Goal: Task Accomplishment & Management: Complete application form

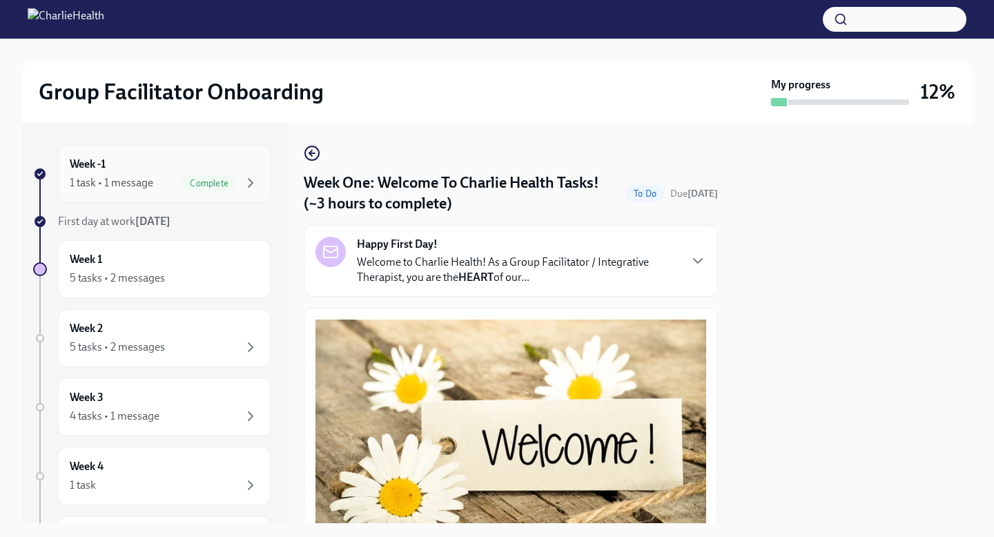
scroll to position [866, 0]
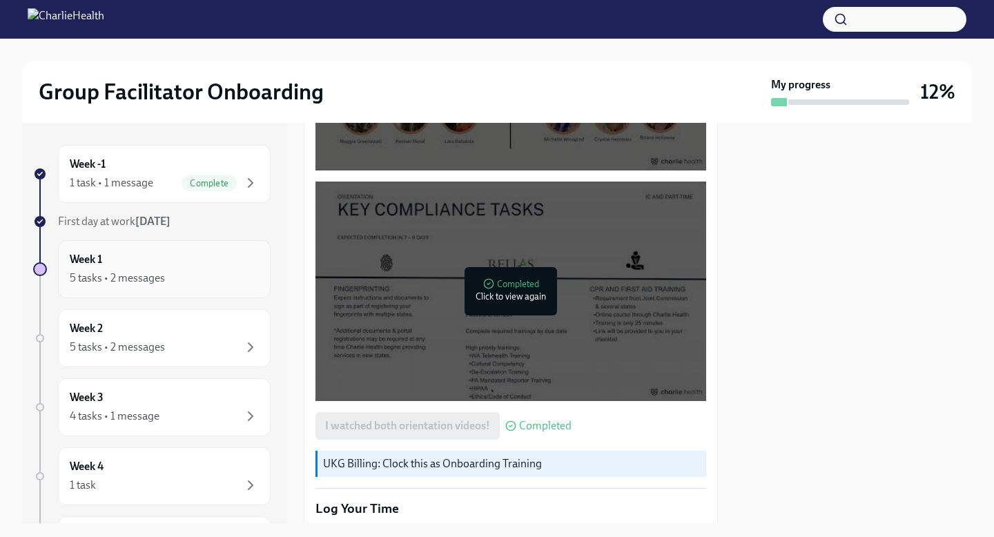
click at [197, 278] on div "5 tasks • 2 messages" at bounding box center [164, 278] width 189 height 17
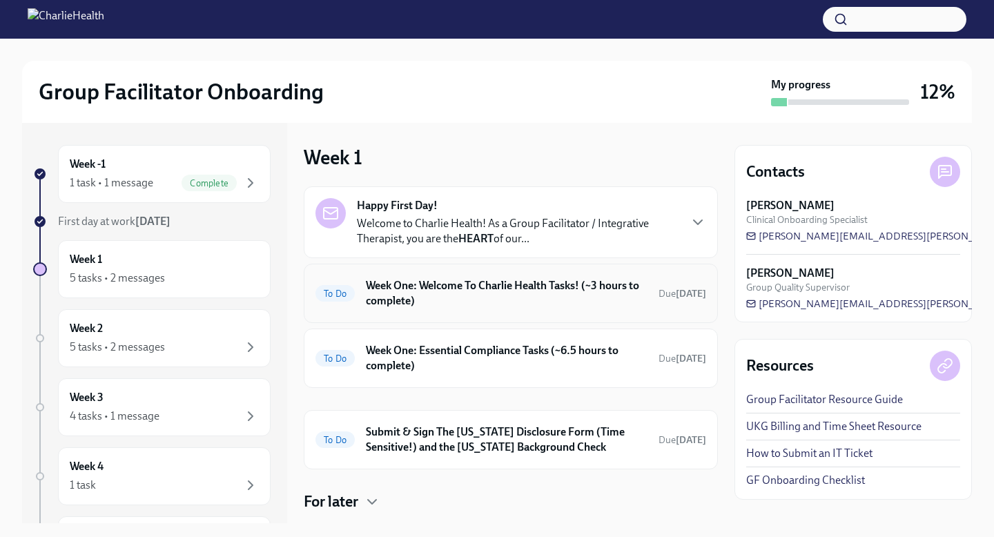
click at [444, 309] on div "To Do Week One: Welcome To Charlie Health Tasks! (~3 hours to complete) Due [DA…" at bounding box center [510, 293] width 391 height 36
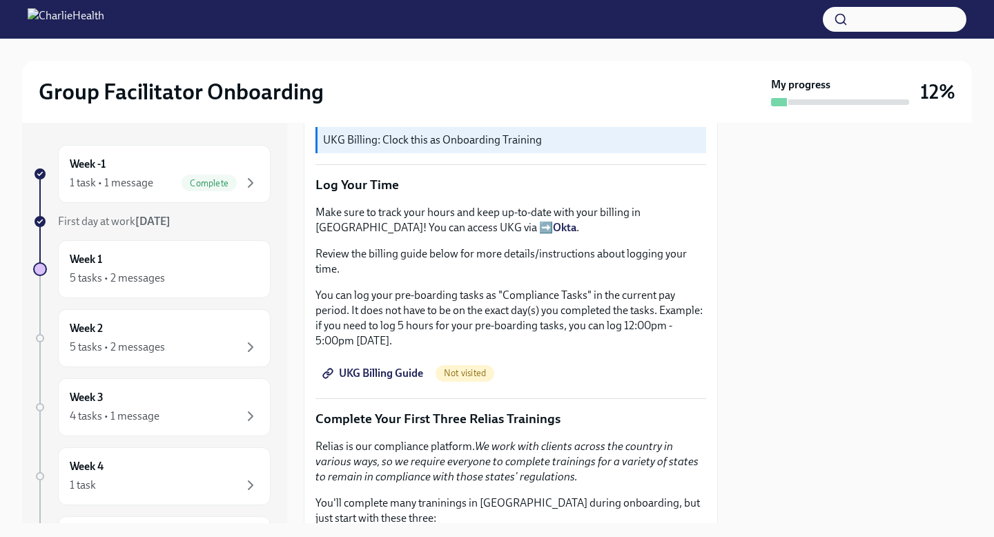
scroll to position [1191, 0]
click at [408, 371] on span "UKG Billing Guide" at bounding box center [374, 372] width 98 height 14
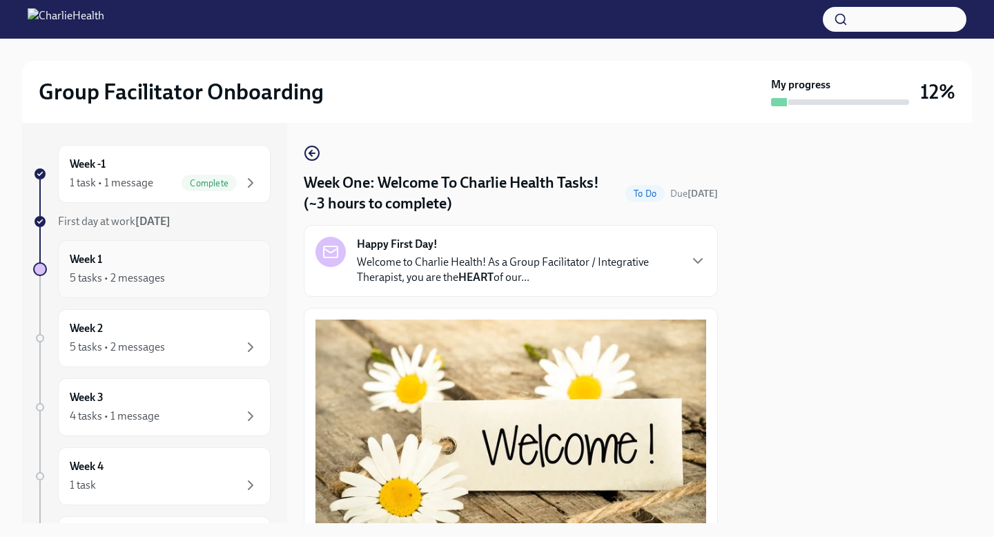
click at [128, 276] on div "5 tasks • 2 messages" at bounding box center [117, 278] width 95 height 15
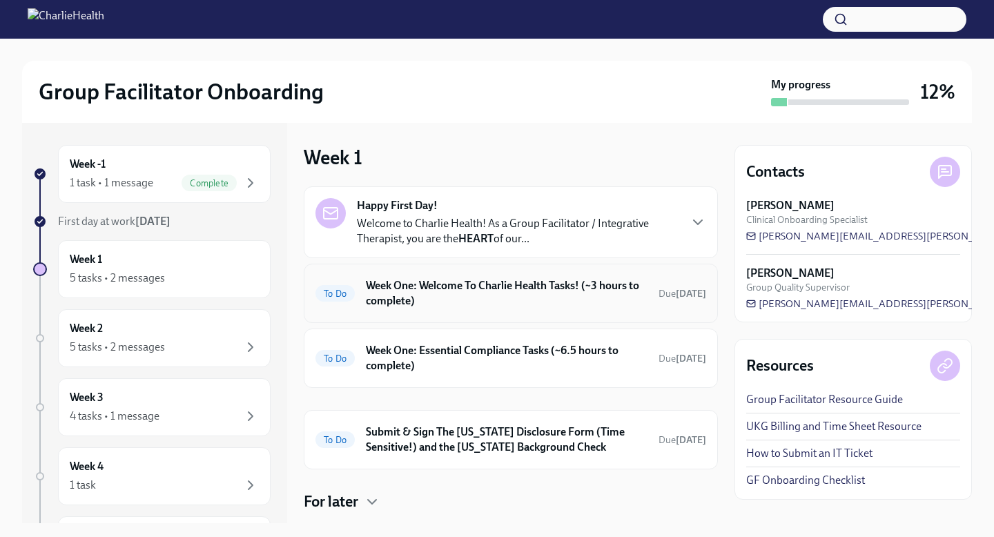
click at [478, 290] on h6 "Week One: Welcome To Charlie Health Tasks! (~3 hours to complete)" at bounding box center [507, 293] width 282 height 30
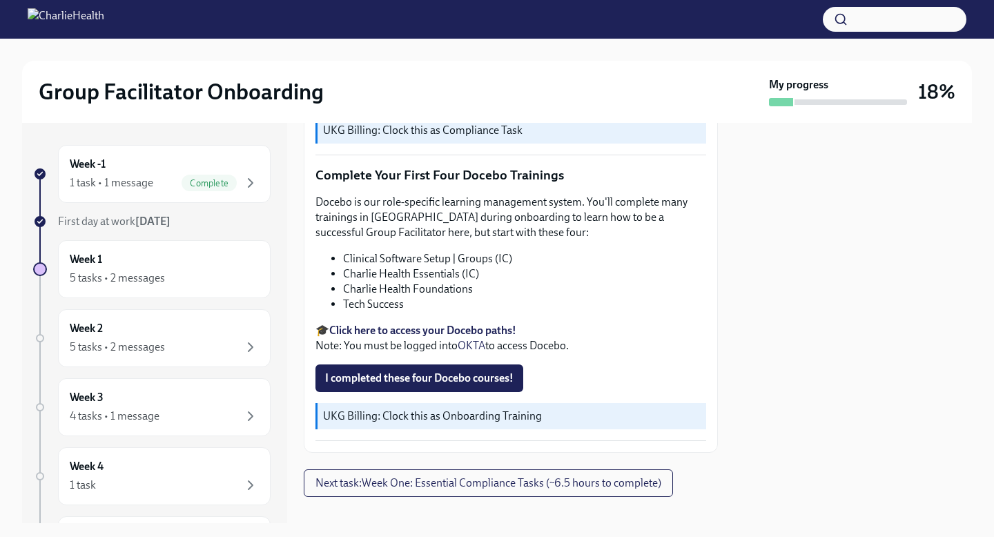
scroll to position [1762, 0]
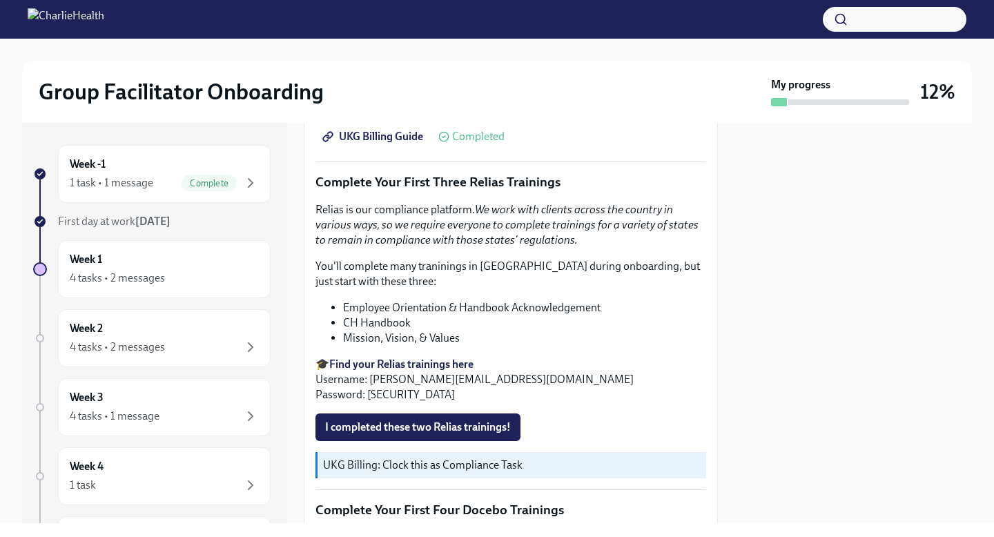
scroll to position [1430, 0]
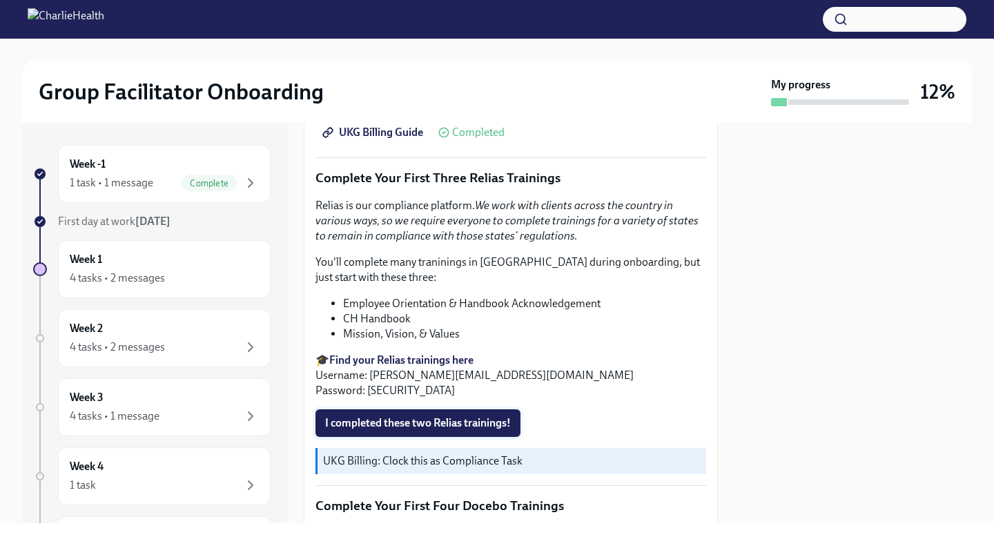
click at [463, 423] on span "I completed these two Relias trainings!" at bounding box center [418, 423] width 186 height 14
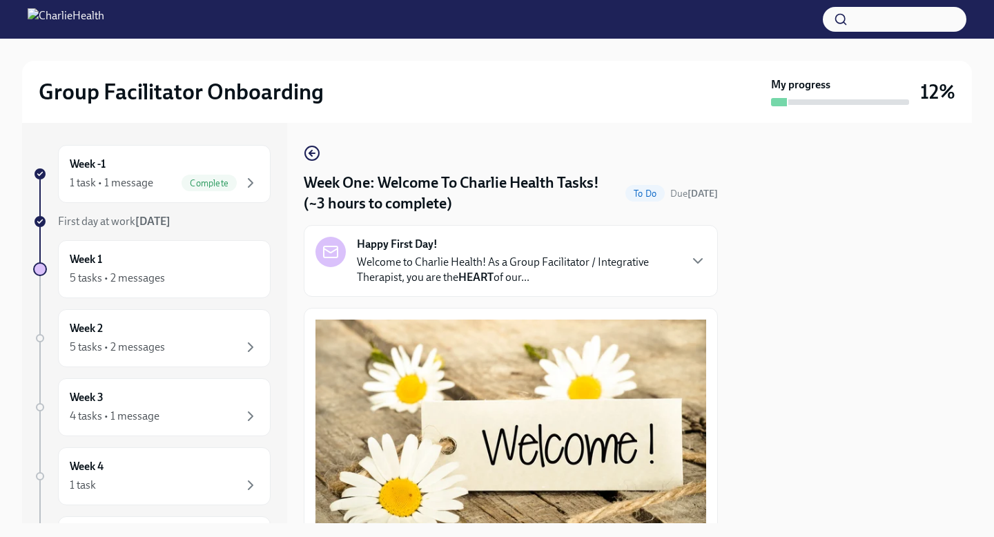
click at [774, 281] on div at bounding box center [852, 323] width 237 height 400
click at [166, 276] on div "5 tasks • 2 messages" at bounding box center [164, 278] width 189 height 17
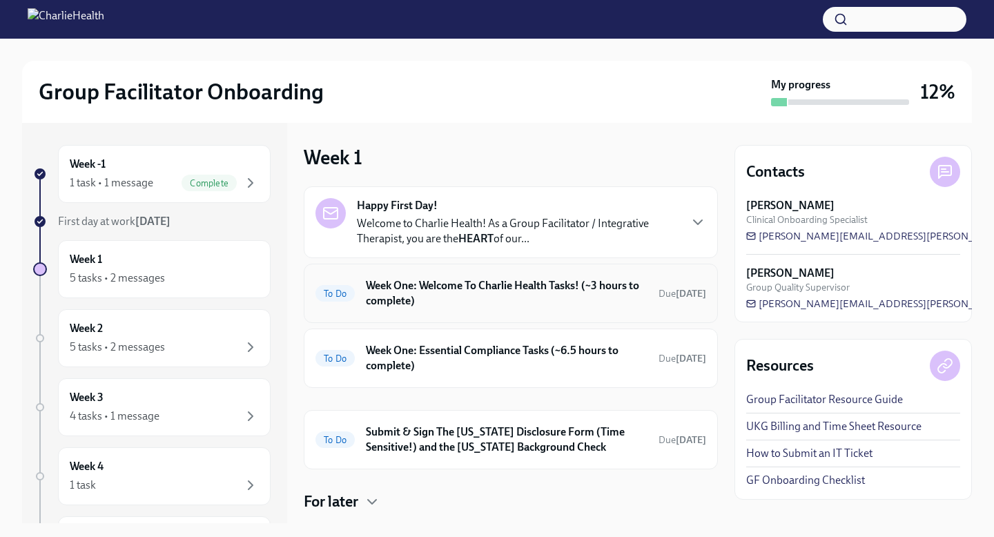
click at [420, 292] on h6 "Week One: Welcome To Charlie Health Tasks! (~3 hours to complete)" at bounding box center [507, 293] width 282 height 30
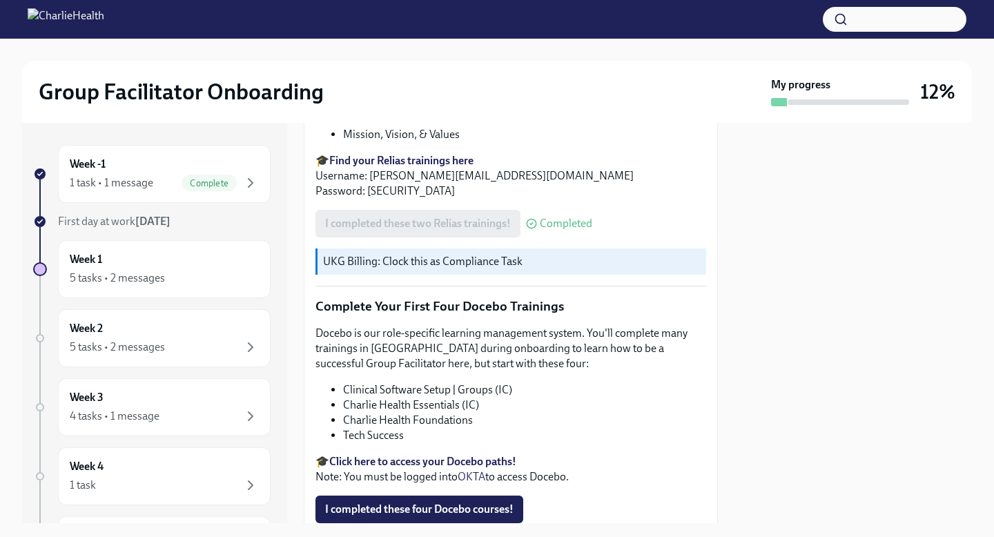
scroll to position [1633, 0]
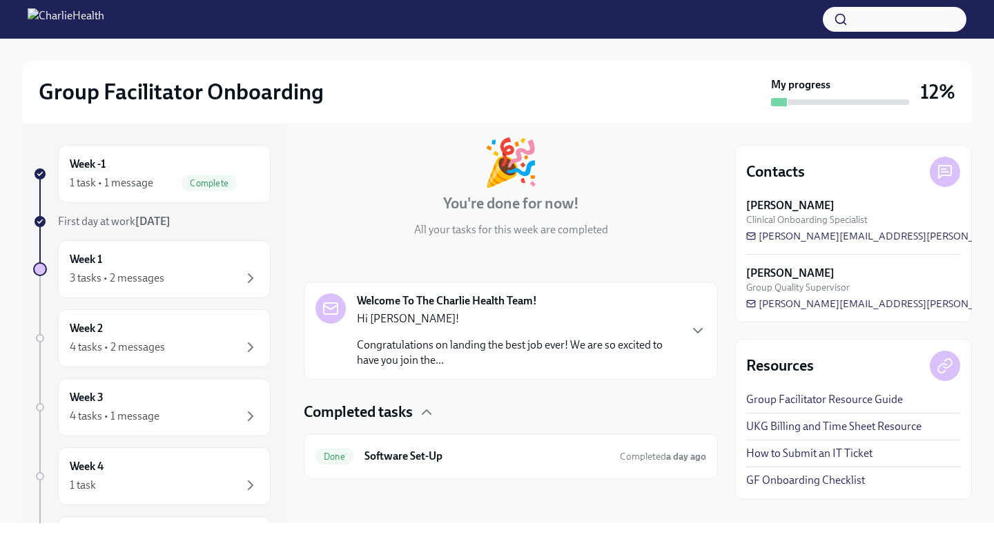
scroll to position [50, 0]
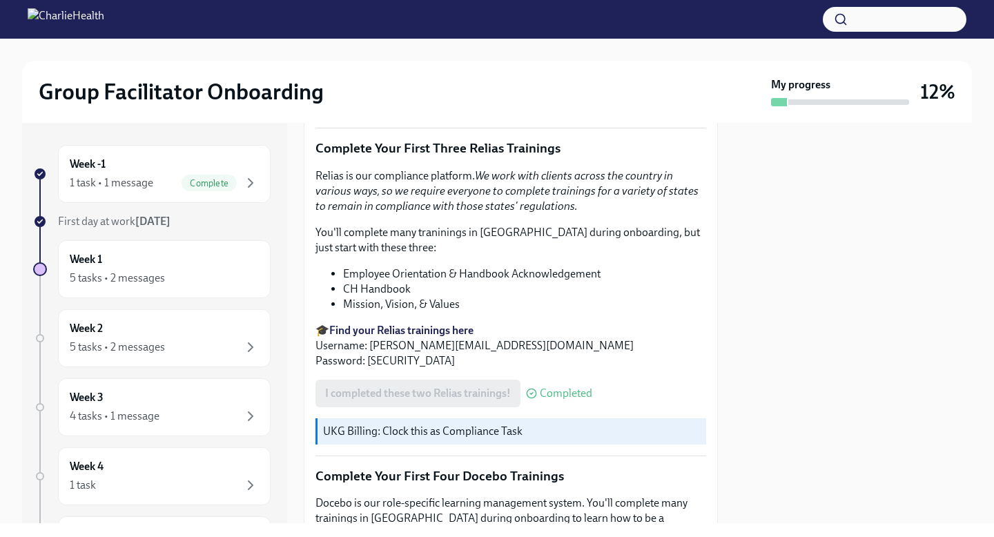
scroll to position [1461, 0]
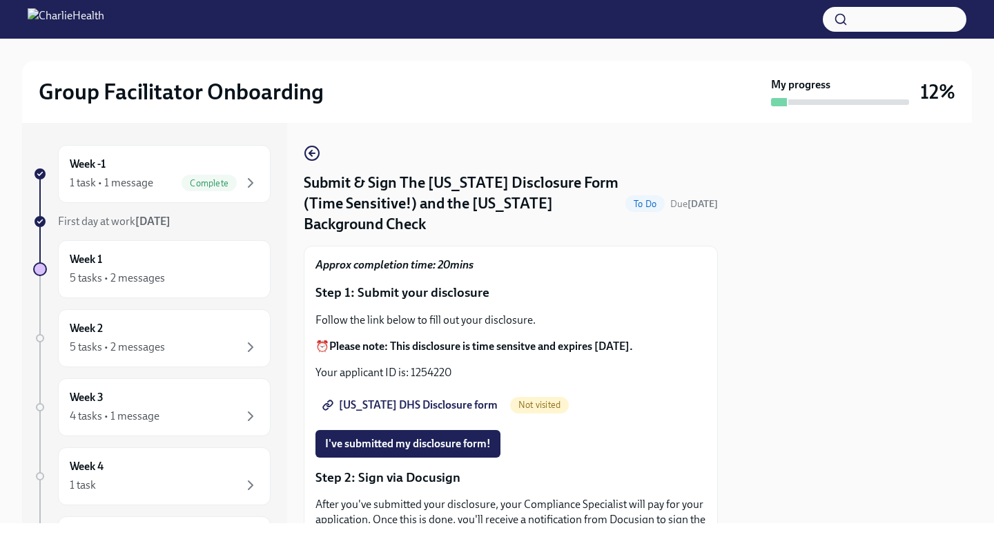
click at [426, 398] on span "[US_STATE] DHS Disclosure form" at bounding box center [411, 405] width 173 height 14
click at [413, 365] on p "Your applicant ID is: 1254220" at bounding box center [510, 372] width 391 height 15
drag, startPoint x: 413, startPoint y: 351, endPoint x: 449, endPoint y: 351, distance: 35.9
click at [451, 365] on p "Your applicant ID is: 1254220" at bounding box center [510, 372] width 391 height 15
click at [449, 365] on p "Your applicant ID is: 1254220" at bounding box center [510, 372] width 391 height 15
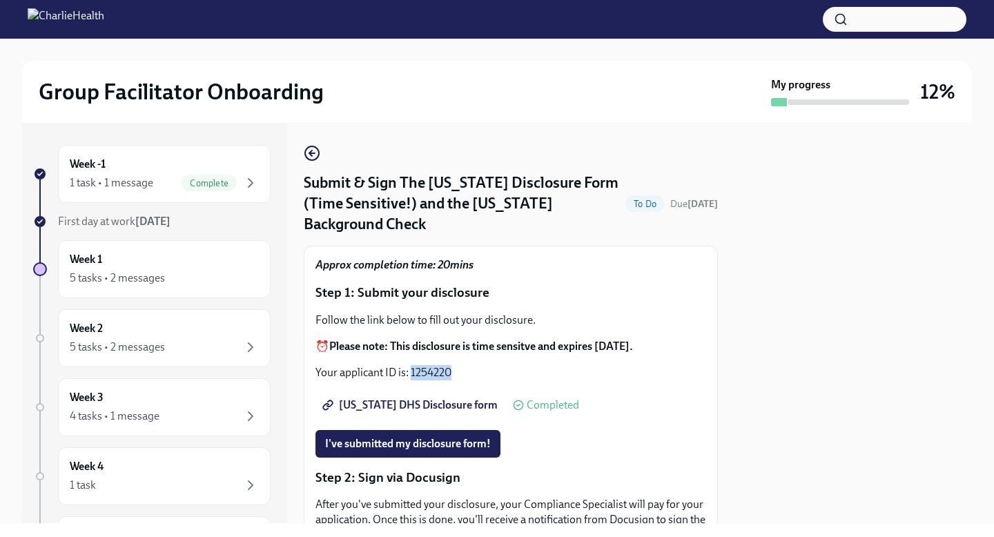
drag, startPoint x: 453, startPoint y: 353, endPoint x: 411, endPoint y: 349, distance: 43.1
click at [411, 365] on p "Your applicant ID is: 1254220" at bounding box center [510, 372] width 391 height 15
copy p "1254220"
click at [430, 284] on p "Step 1: Submit your disclosure" at bounding box center [510, 293] width 391 height 18
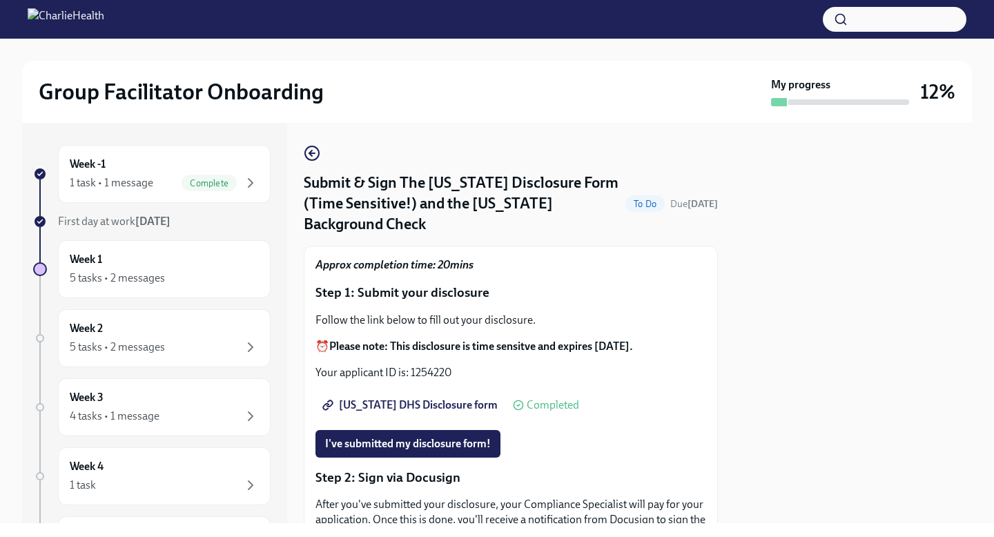
click at [429, 313] on p "Follow the link below to fill out your disclosure." at bounding box center [510, 320] width 391 height 15
click at [415, 398] on span "Utah DHS Disclosure form" at bounding box center [411, 405] width 173 height 14
click at [391, 437] on span "I've submitted my disclosure form!" at bounding box center [408, 444] width 166 height 14
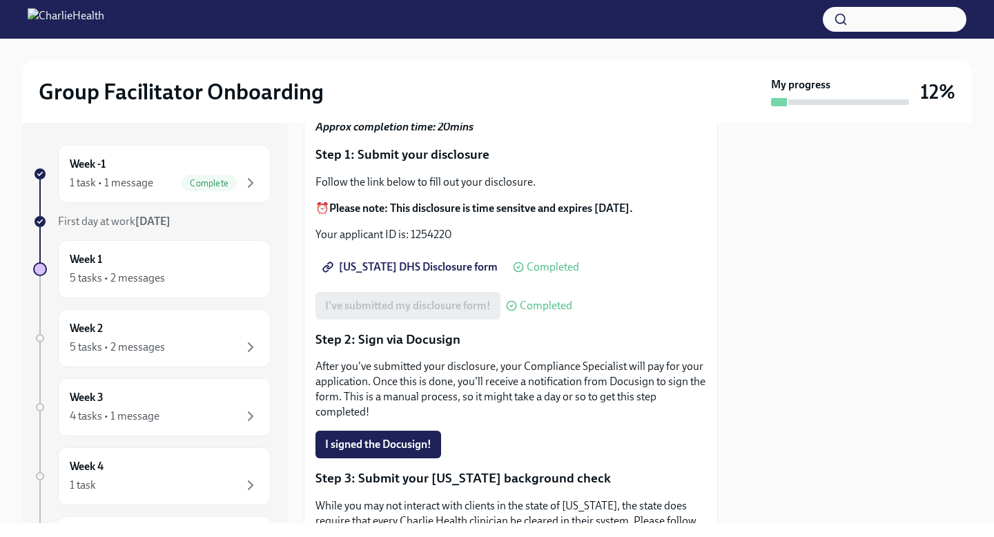
scroll to position [141, 0]
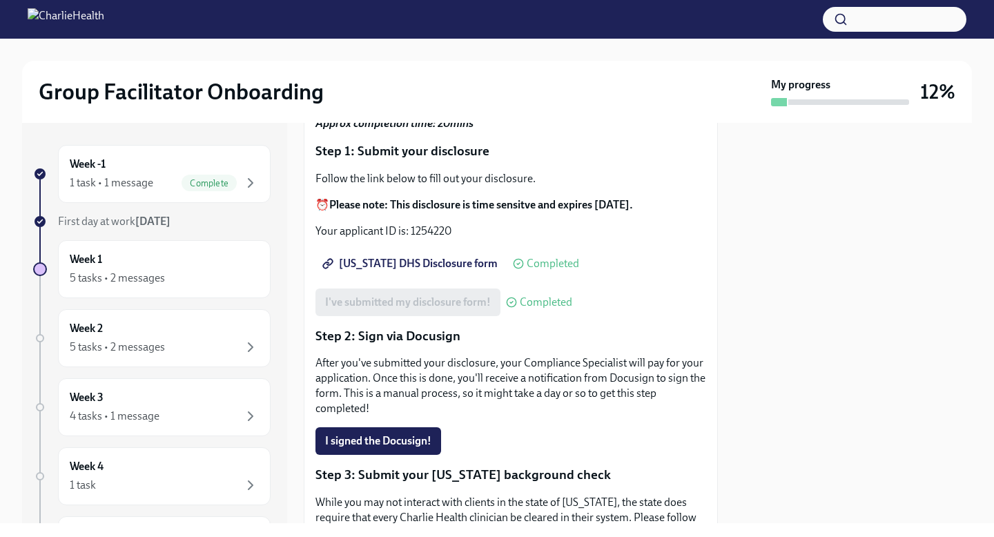
click at [418, 355] on p "After you've submitted your disclosure, your Compliance Specialist will pay for…" at bounding box center [510, 385] width 391 height 61
click at [430, 327] on p "Step 2: Sign via Docusign" at bounding box center [510, 336] width 391 height 18
click at [421, 355] on p "After you've submitted your disclosure, your Compliance Specialist will pay for…" at bounding box center [510, 385] width 391 height 61
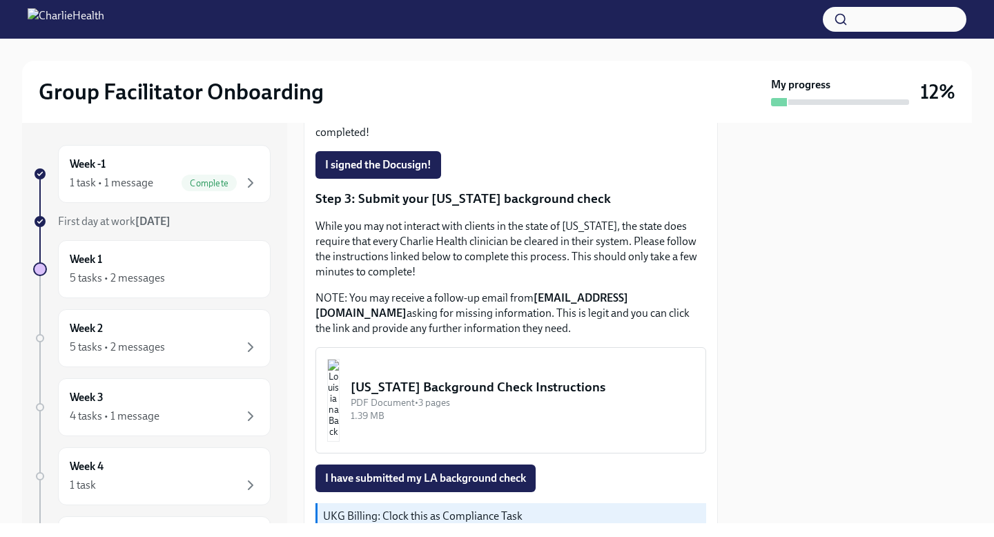
scroll to position [417, 0]
click at [340, 384] on img "button" at bounding box center [333, 401] width 12 height 83
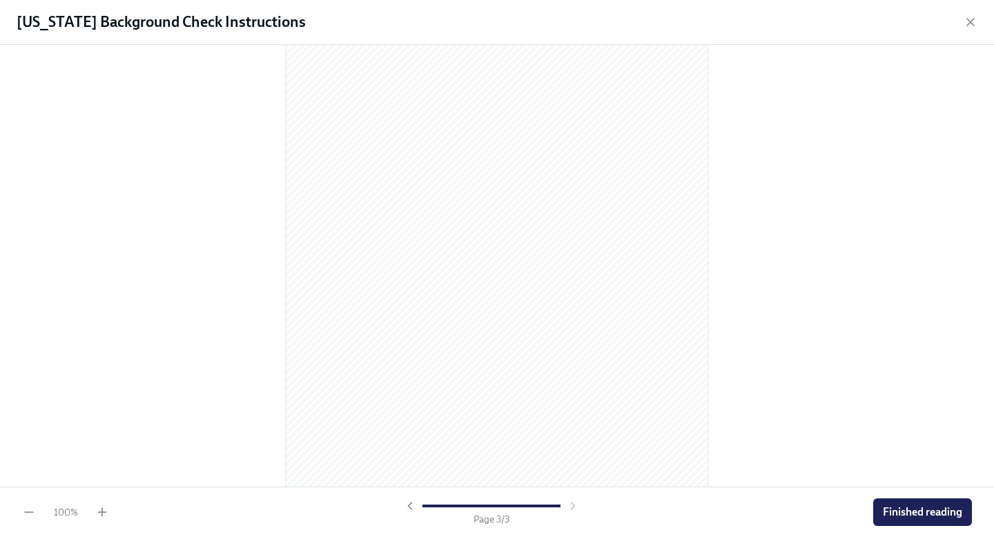
scroll to position [1247, 0]
click at [895, 514] on span "Finished reading" at bounding box center [922, 512] width 79 height 14
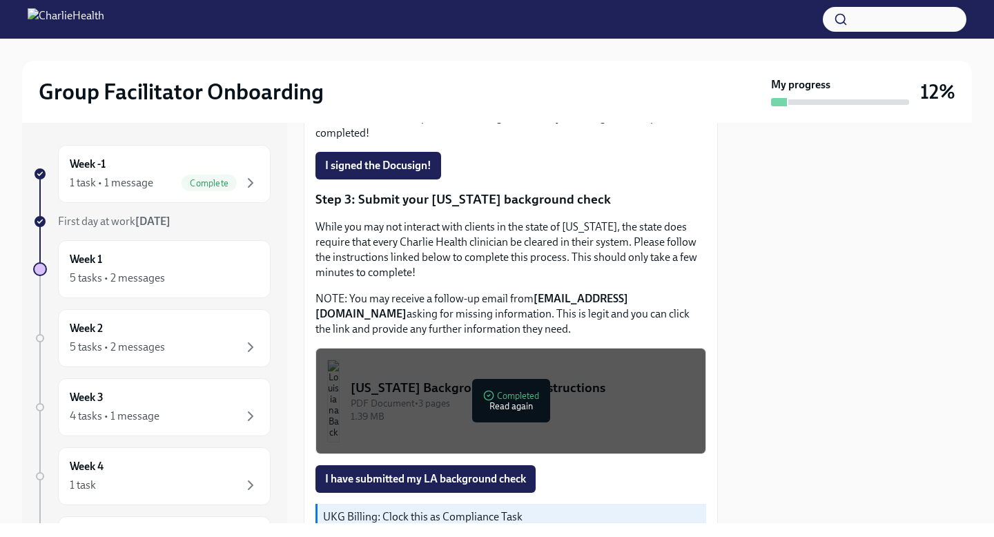
click at [803, 313] on div at bounding box center [852, 323] width 237 height 400
click at [794, 402] on div at bounding box center [852, 323] width 237 height 400
click at [821, 262] on div at bounding box center [852, 323] width 237 height 400
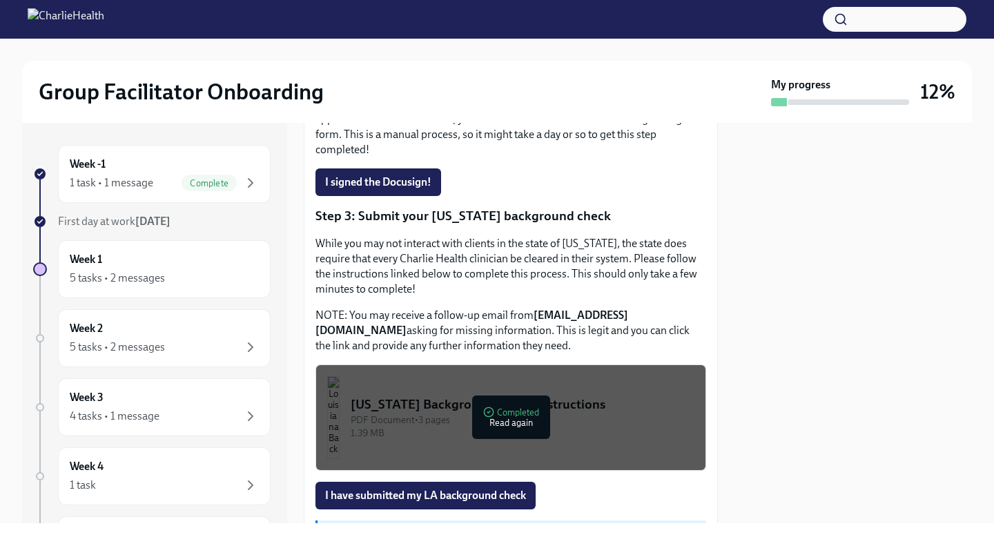
scroll to position [471, 0]
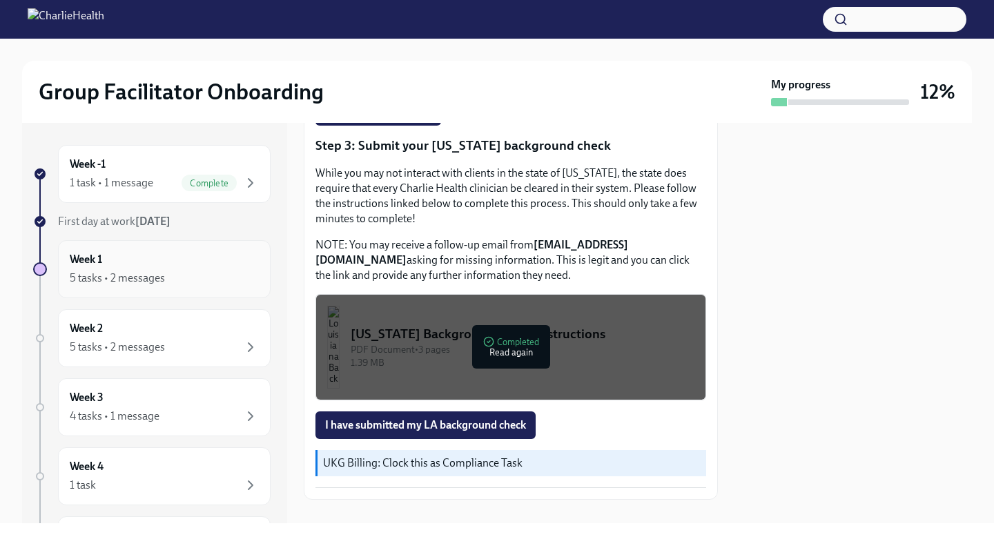
click at [92, 267] on div "Week 1 5 tasks • 2 messages" at bounding box center [164, 269] width 189 height 35
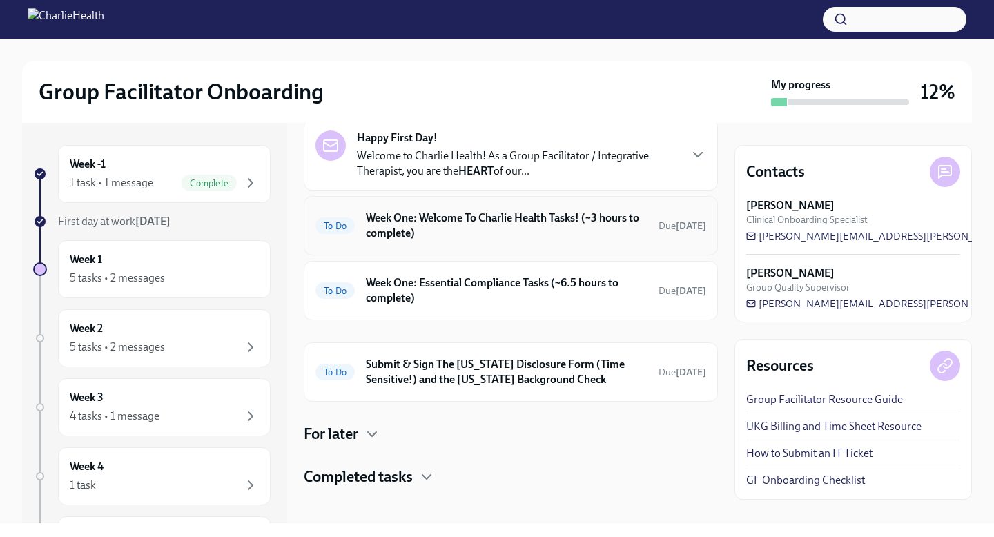
scroll to position [76, 0]
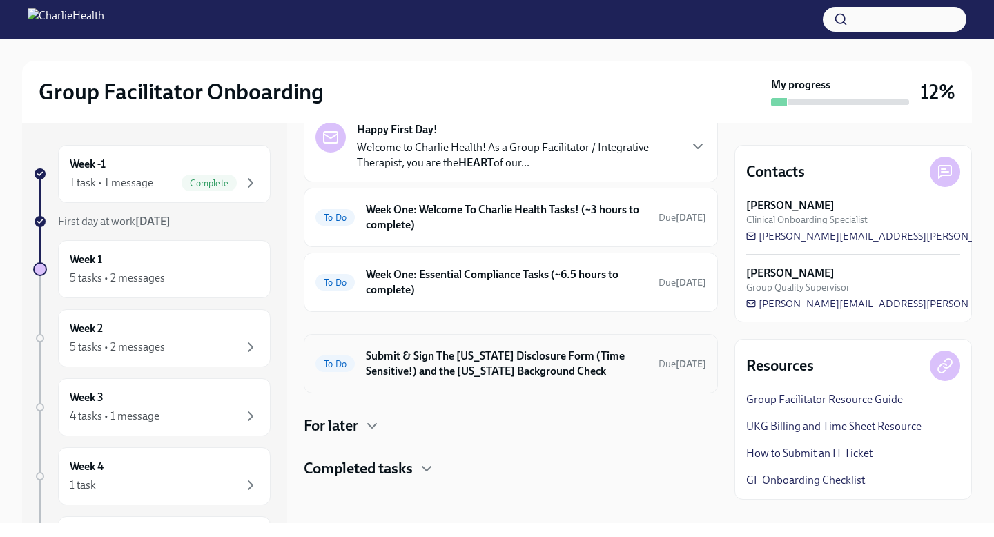
click at [475, 377] on h6 "Submit & Sign The [US_STATE] Disclosure Form (Time Sensitive!) and the [US_STAT…" at bounding box center [507, 364] width 282 height 30
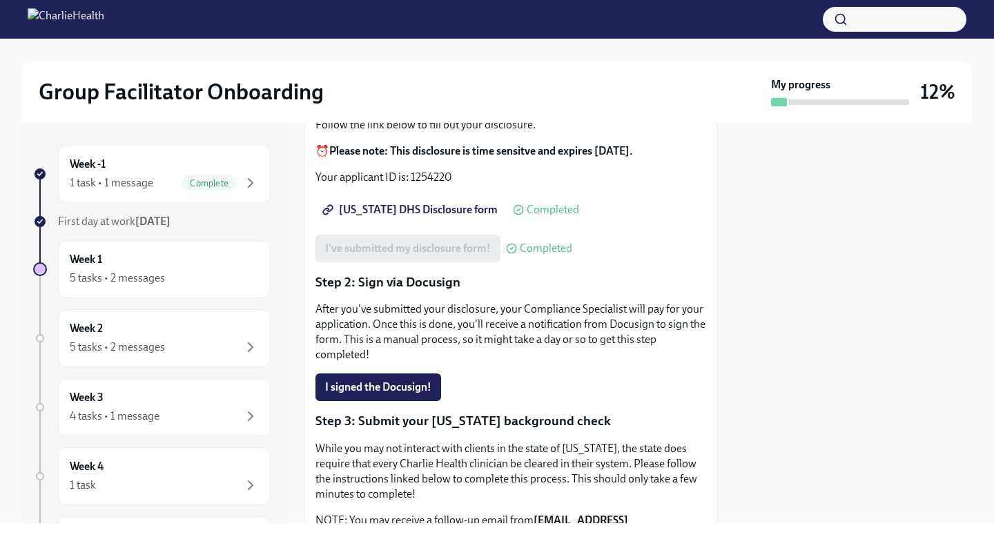
scroll to position [197, 0]
click at [468, 300] on p "After you've submitted your disclosure, your Compliance Specialist will pay for…" at bounding box center [510, 330] width 391 height 61
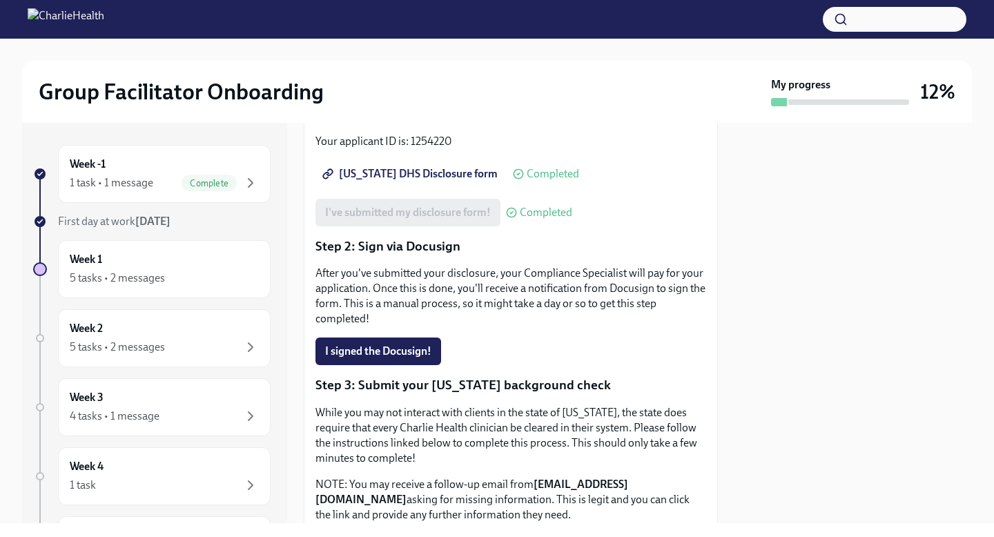
scroll to position [232, 0]
click at [401, 337] on button "I signed the Docusign!" at bounding box center [378, 351] width 126 height 28
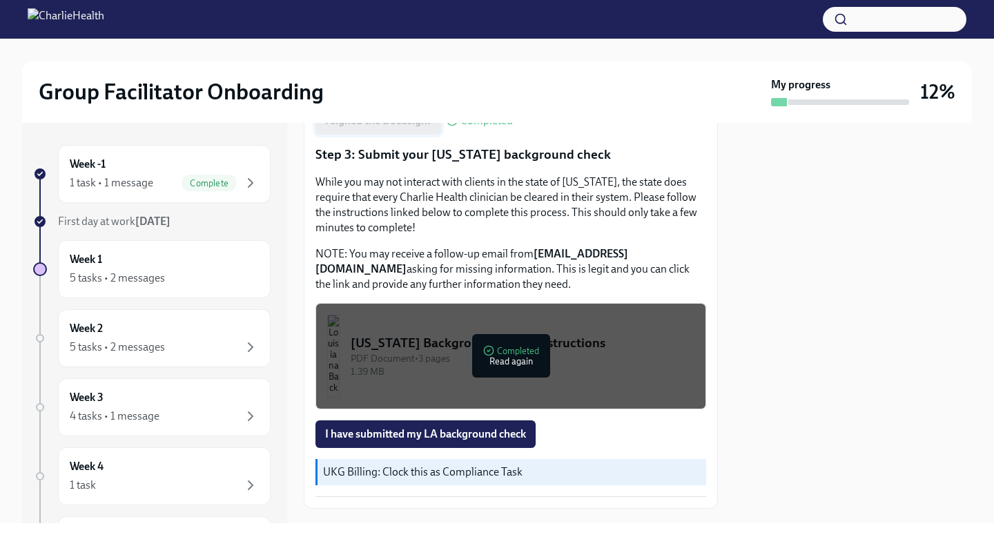
scroll to position [471, 0]
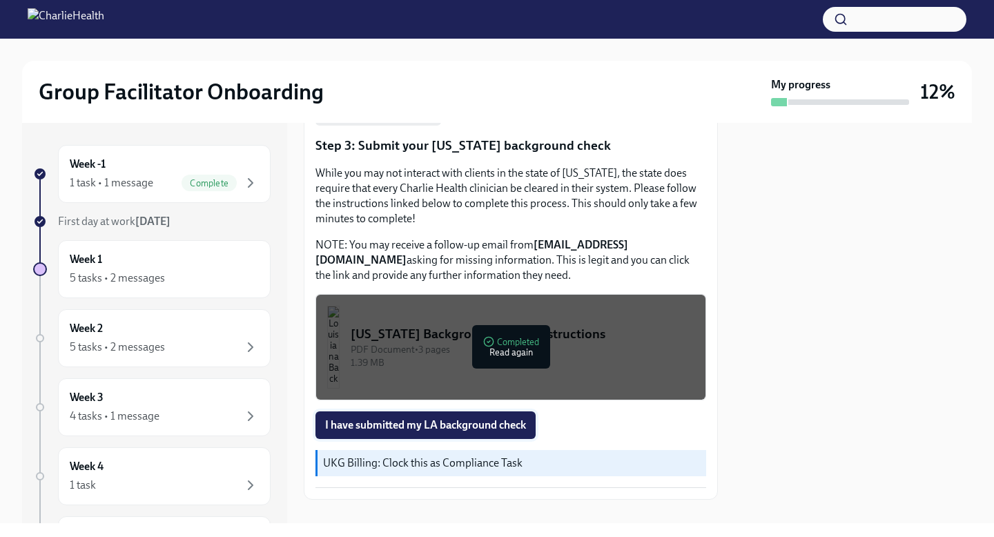
click at [398, 418] on span "I have submitted my LA background check" at bounding box center [425, 425] width 201 height 14
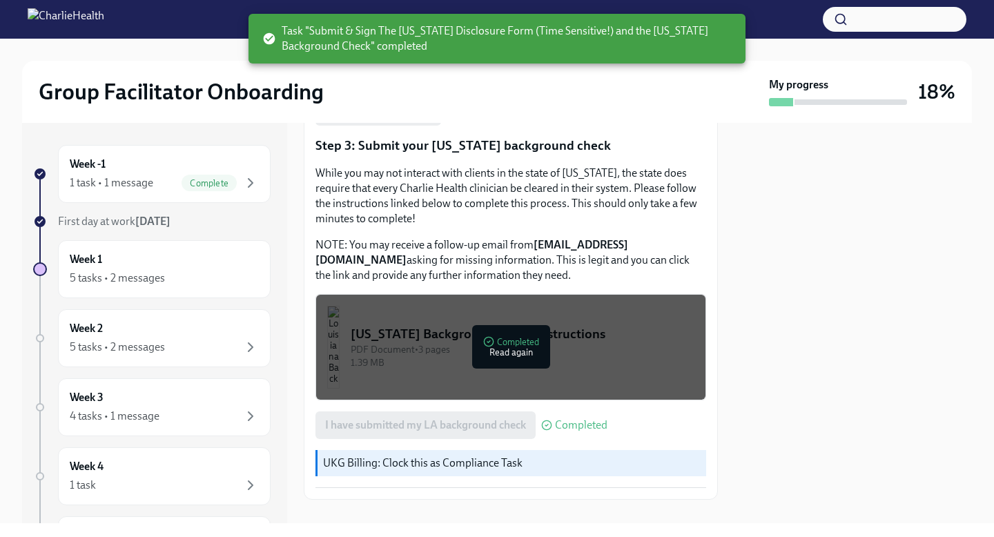
click at [741, 307] on div at bounding box center [852, 323] width 237 height 400
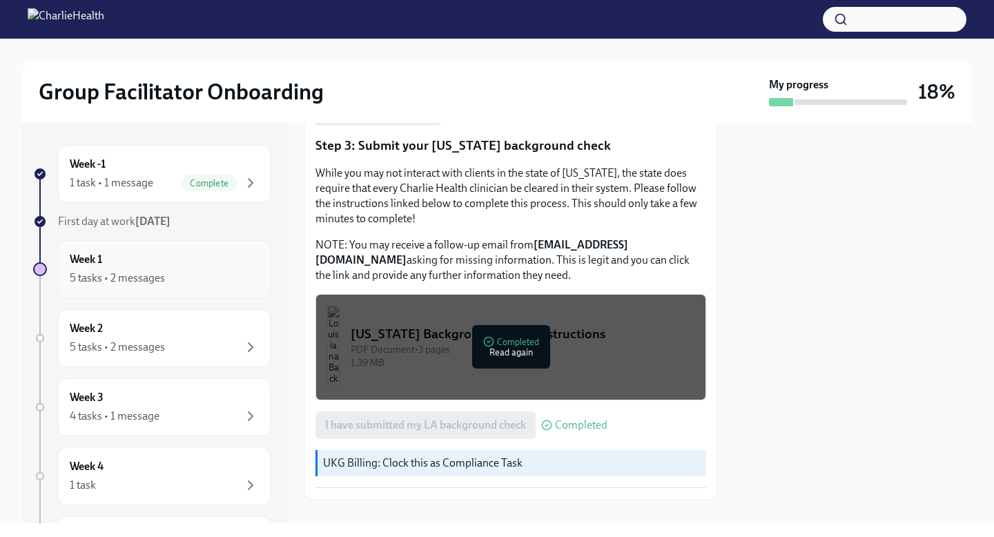
click at [144, 268] on div "Week 1 5 tasks • 2 messages" at bounding box center [164, 269] width 189 height 35
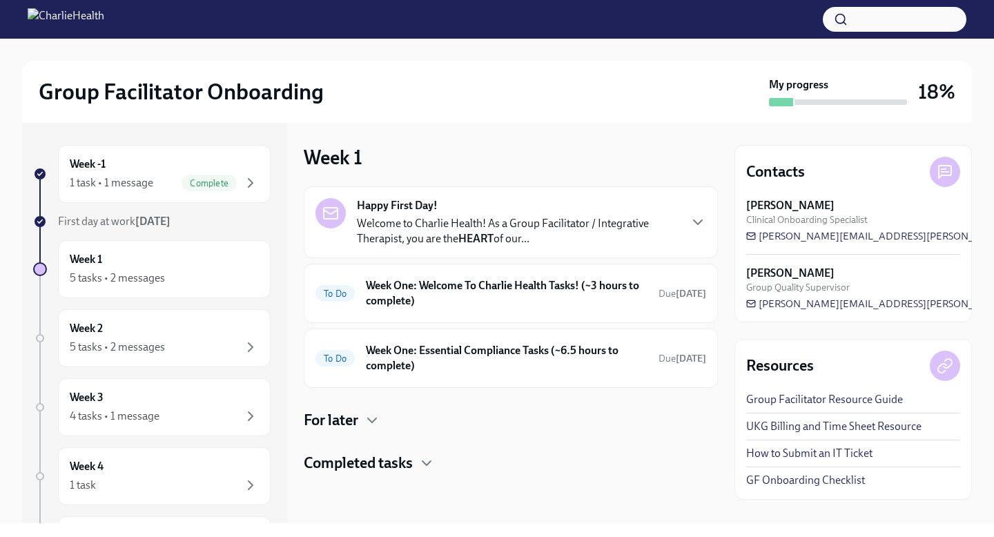
click at [458, 238] on p "Welcome to Charlie Health! As a Group Facilitator / Integrative Therapist, you …" at bounding box center [518, 231] width 322 height 30
